Goal: Find specific page/section: Find specific page/section

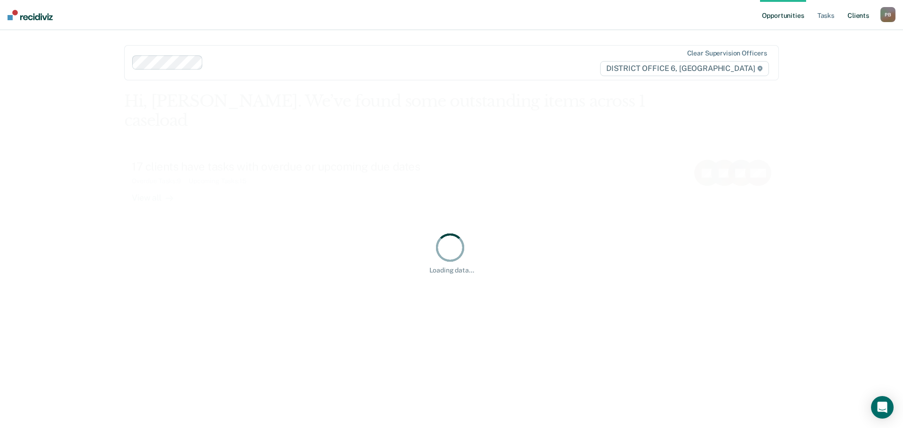
click at [852, 14] on link "Client s" at bounding box center [857, 15] width 25 height 30
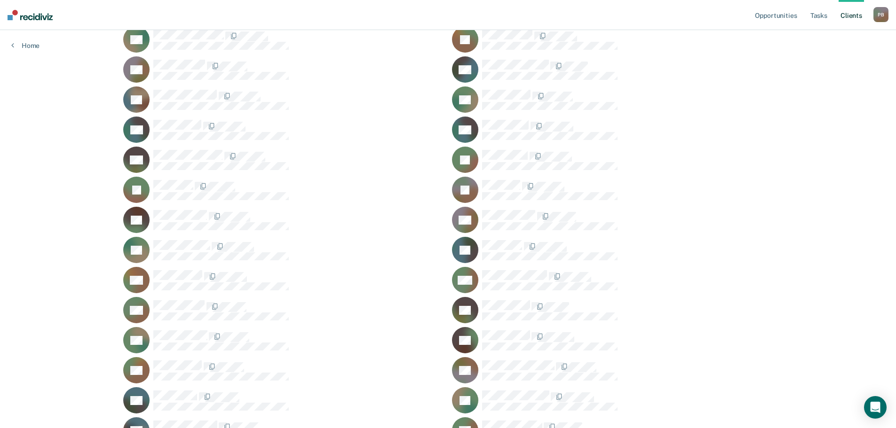
scroll to position [235, 0]
